Goal: Task Accomplishment & Management: Use online tool/utility

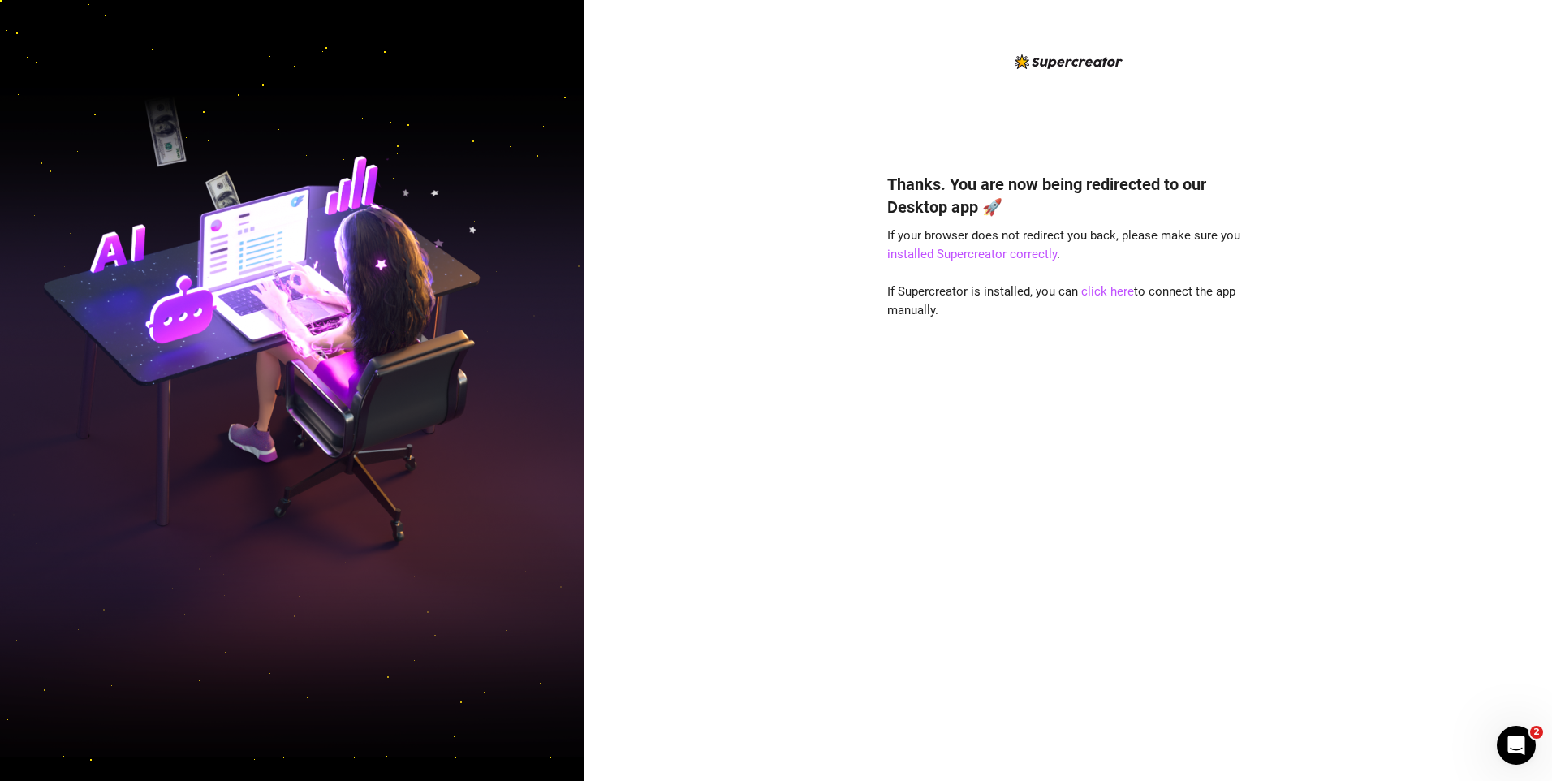
click at [443, 764] on div at bounding box center [292, 390] width 585 height 781
